Goal: Information Seeking & Learning: Check status

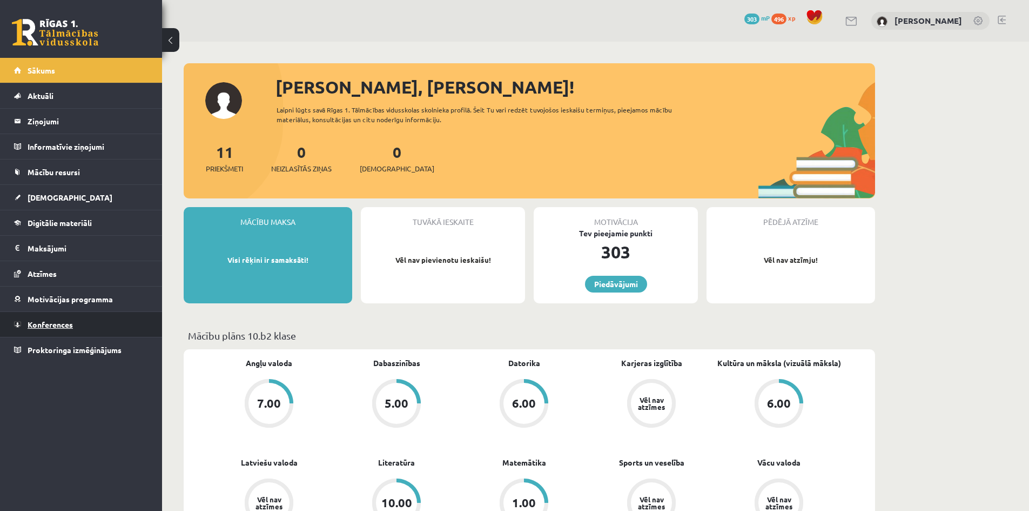
click at [54, 323] on span "Konferences" at bounding box center [50, 324] width 45 height 10
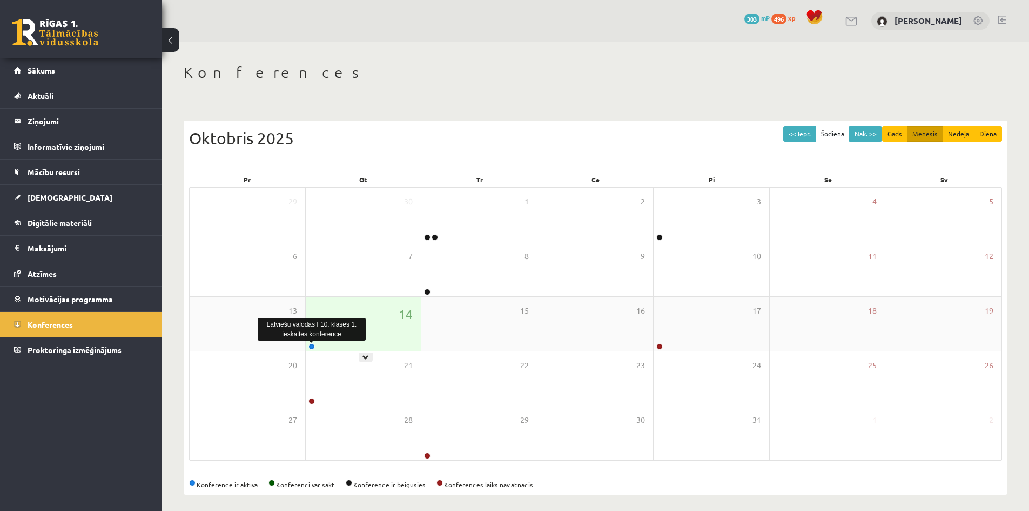
click at [311, 348] on link at bounding box center [311, 346] width 6 height 6
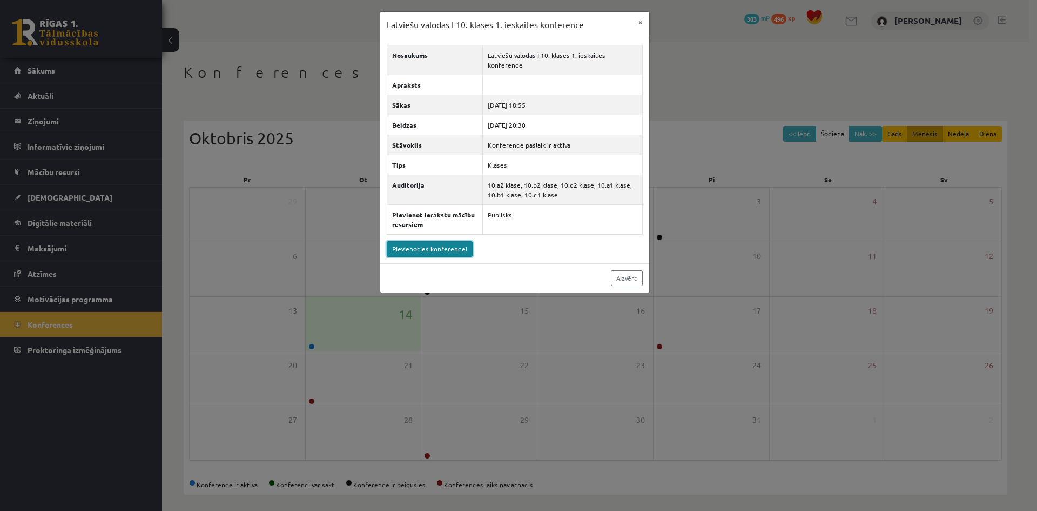
click at [409, 248] on link "Pievienoties konferencei" at bounding box center [430, 249] width 86 height 16
click at [636, 23] on button "×" at bounding box center [640, 22] width 17 height 21
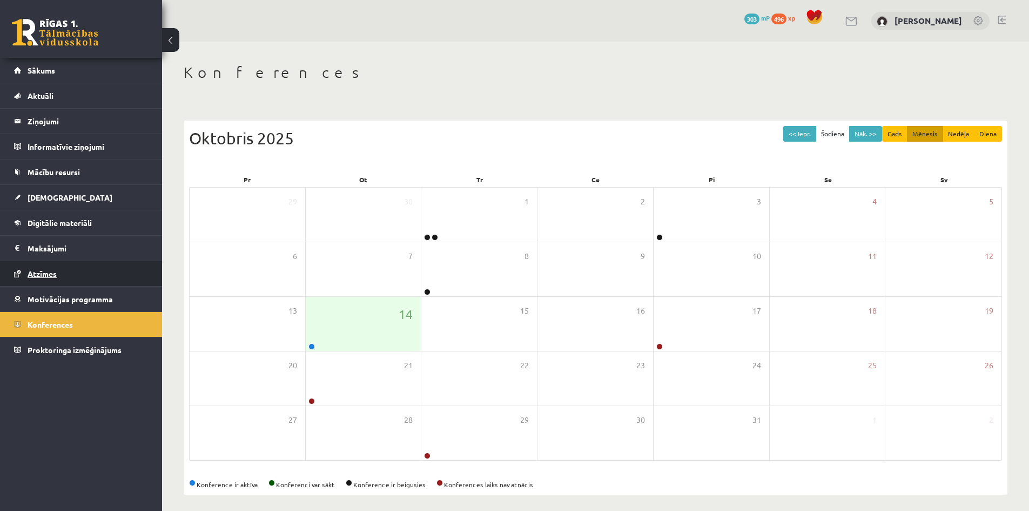
click at [44, 273] on span "Atzīmes" at bounding box center [42, 273] width 29 height 10
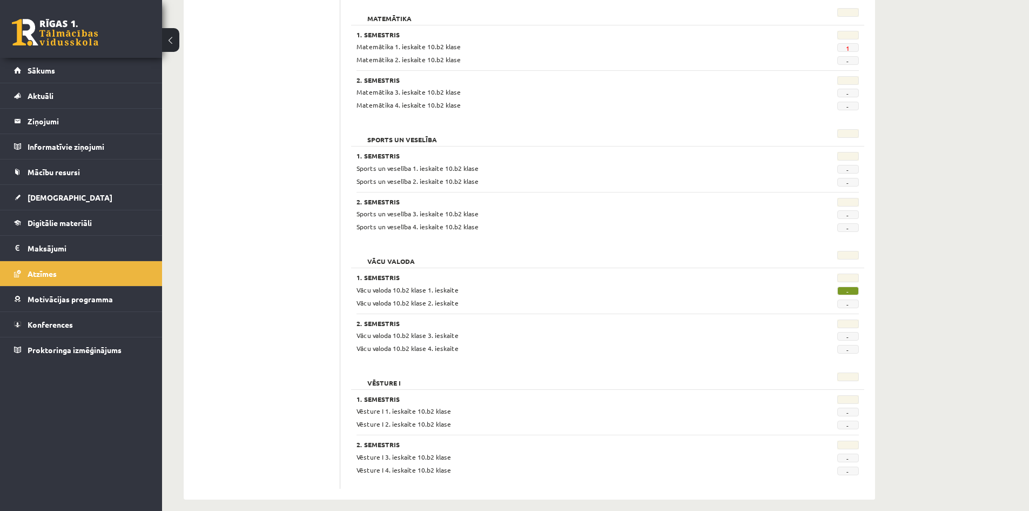
scroll to position [909, 0]
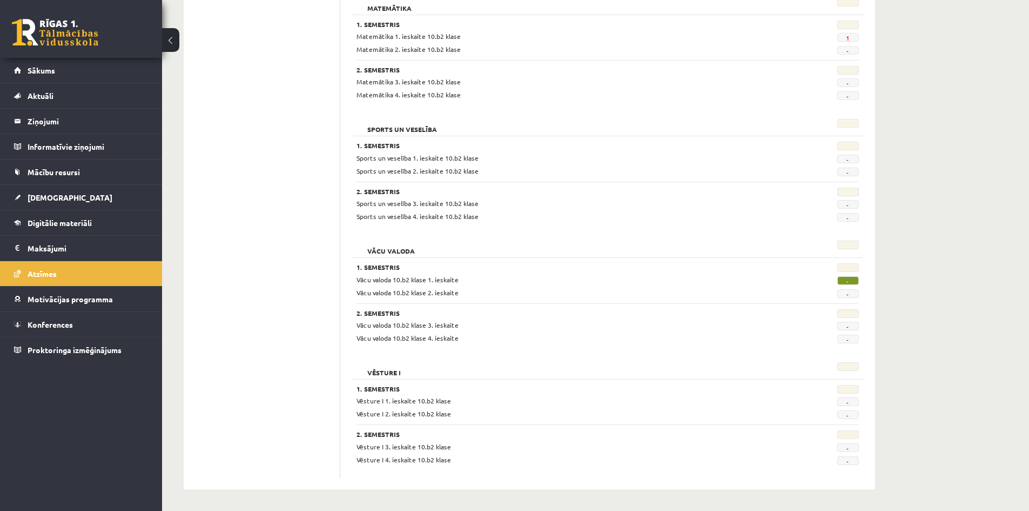
click at [849, 282] on span "-" at bounding box center [848, 280] width 22 height 9
click at [53, 270] on span "Atzīmes" at bounding box center [42, 273] width 29 height 10
click at [50, 207] on link "[DEMOGRAPHIC_DATA]" at bounding box center [81, 197] width 135 height 25
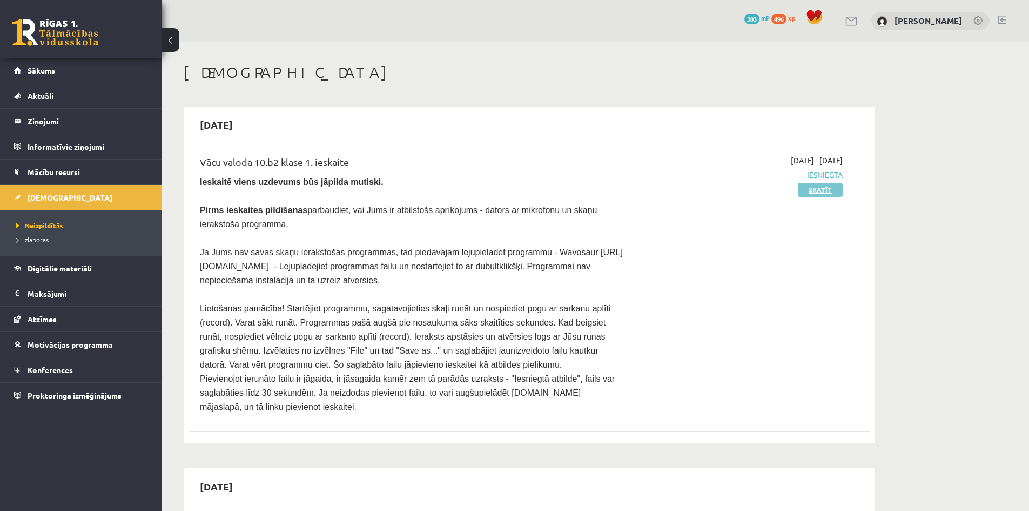
click at [824, 193] on link "Skatīt" at bounding box center [820, 190] width 45 height 14
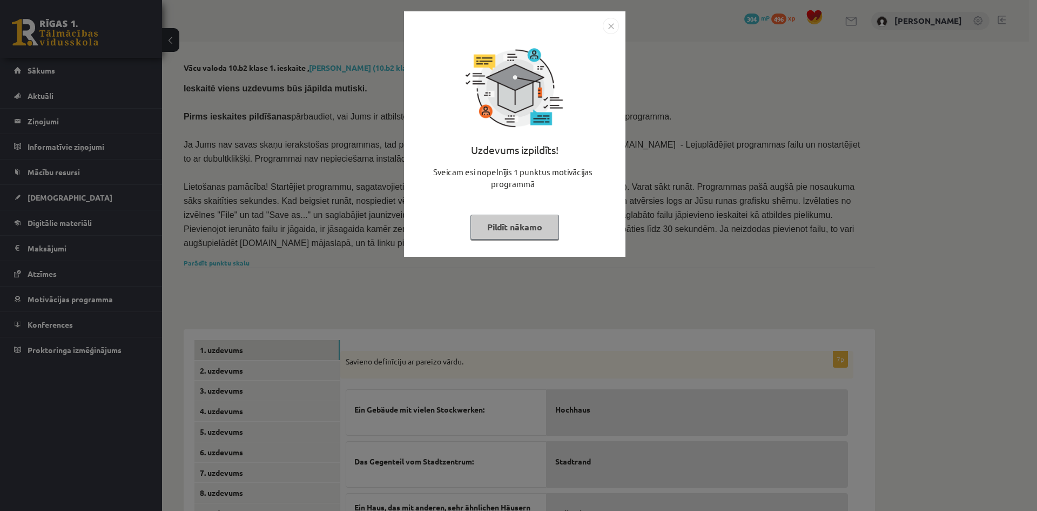
click at [615, 25] on img "Close" at bounding box center [611, 26] width 16 height 16
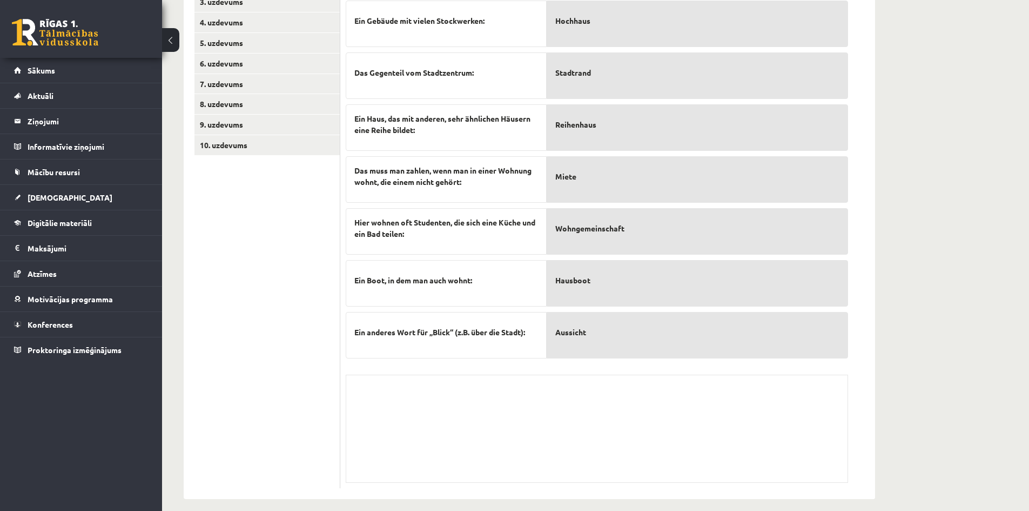
scroll to position [392, 0]
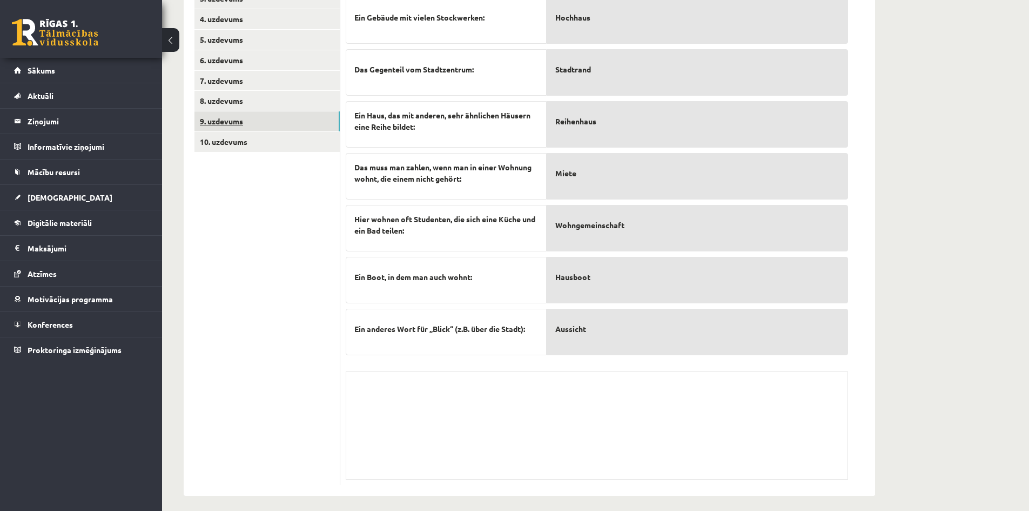
click at [247, 123] on link "9. uzdevums" at bounding box center [266, 121] width 145 height 20
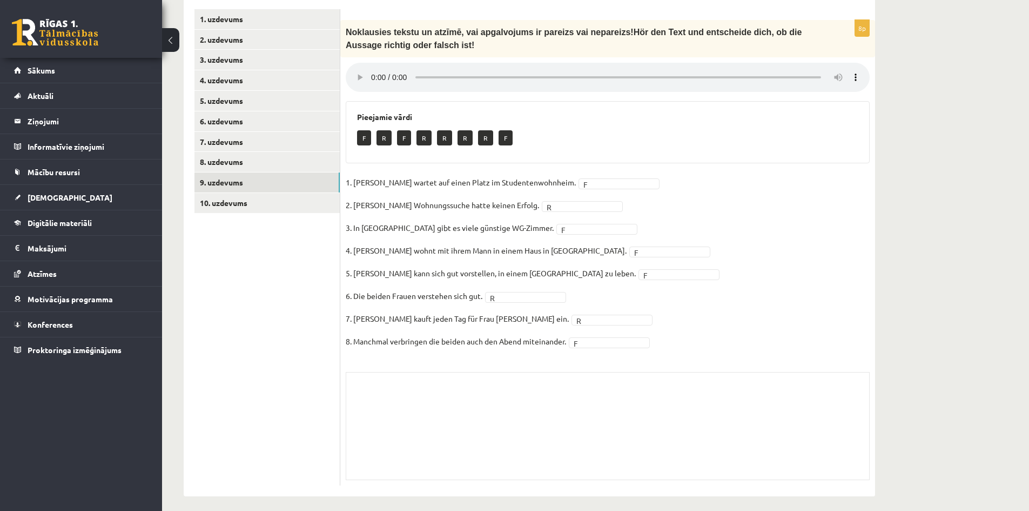
drag, startPoint x: 530, startPoint y: 198, endPoint x: 554, endPoint y: 200, distance: 23.4
